Goal: Transaction & Acquisition: Purchase product/service

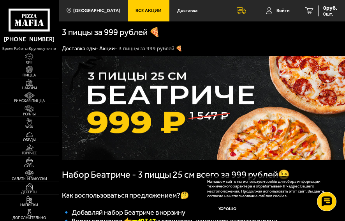
click at [146, 11] on span "Все Акции" at bounding box center [149, 10] width 26 height 5
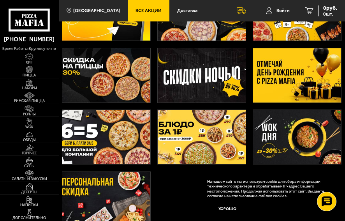
scroll to position [63, 0]
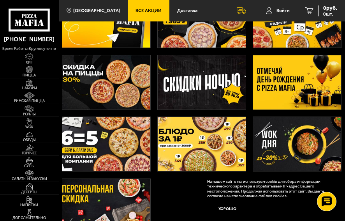
click at [300, 83] on img at bounding box center [297, 82] width 88 height 54
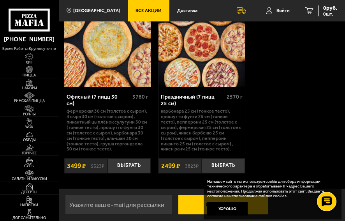
scroll to position [389, 0]
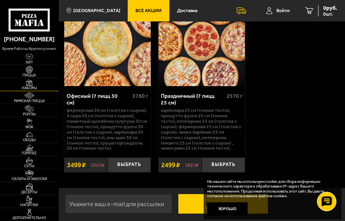
click at [27, 83] on img at bounding box center [30, 82] width 14 height 7
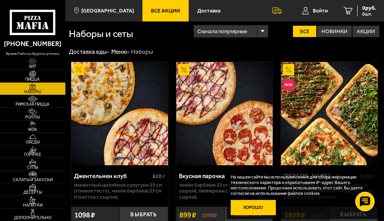
click at [247, 210] on button "Хорошо" at bounding box center [253, 207] width 45 height 15
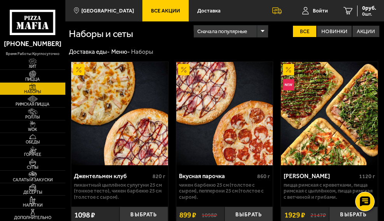
scroll to position [39, 0]
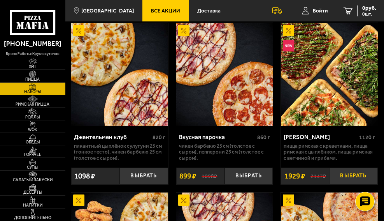
click at [345, 175] on button "Выбрать" at bounding box center [354, 175] width 48 height 16
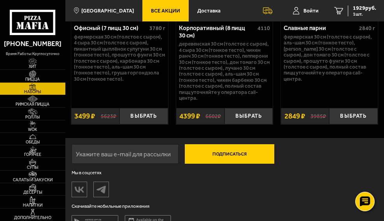
scroll to position [1986, 0]
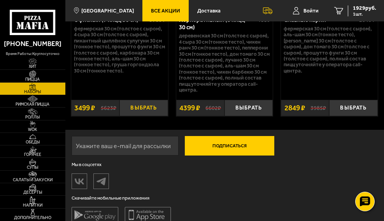
click at [146, 112] on button "Выбрать" at bounding box center [144, 108] width 48 height 16
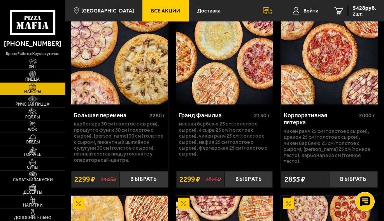
scroll to position [1363, 0]
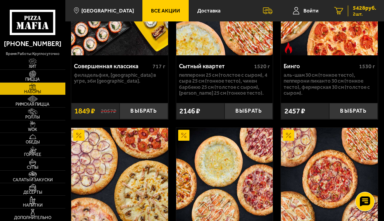
click at [345, 11] on span "5428 руб." at bounding box center [364, 7] width 23 height 5
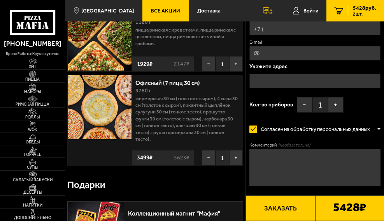
scroll to position [78, 0]
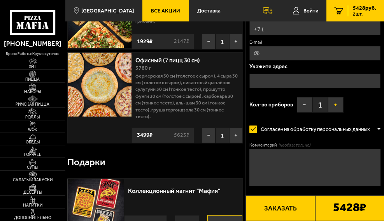
click at [333, 102] on button "+" at bounding box center [336, 105] width 16 height 16
click at [334, 102] on button "+" at bounding box center [336, 105] width 16 height 16
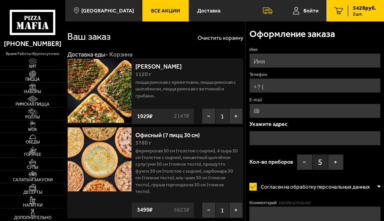
scroll to position [0, 0]
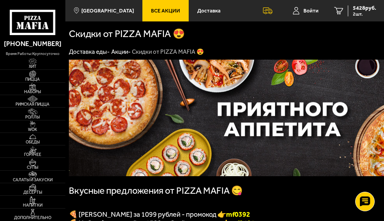
click at [171, 11] on link "Все Акции" at bounding box center [166, 10] width 46 height 21
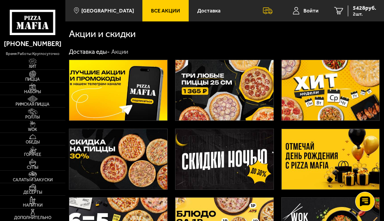
click at [321, 159] on img at bounding box center [331, 159] width 98 height 60
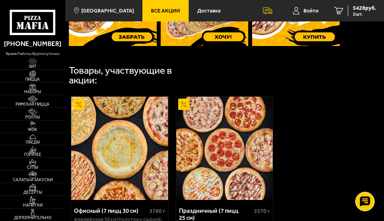
scroll to position [161, 0]
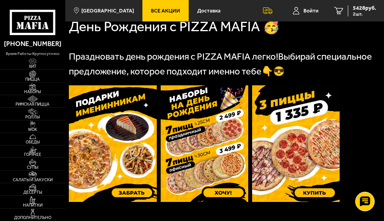
click at [144, 195] on img at bounding box center [113, 143] width 88 height 116
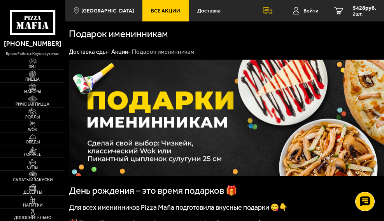
click at [151, 8] on span "Все Акции" at bounding box center [165, 10] width 29 height 5
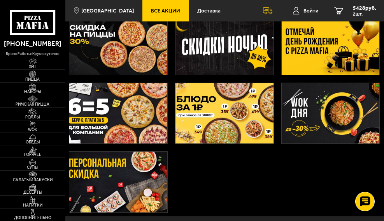
scroll to position [117, 0]
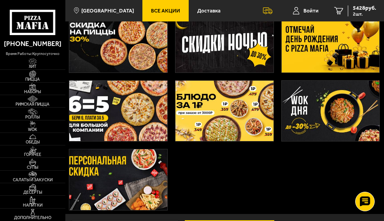
click at [236, 118] on img at bounding box center [225, 111] width 98 height 60
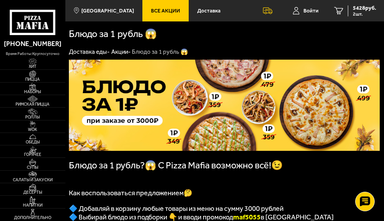
click at [159, 14] on link "Все Акции" at bounding box center [166, 10] width 46 height 21
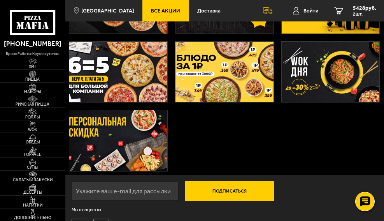
scroll to position [211, 0]
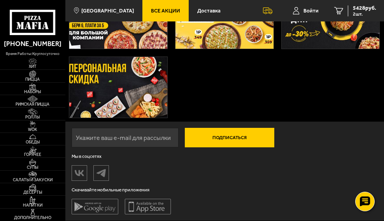
click at [124, 92] on img at bounding box center [118, 87] width 98 height 60
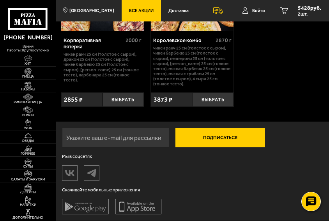
scroll to position [1066, 0]
